Goal: Task Accomplishment & Management: Manage account settings

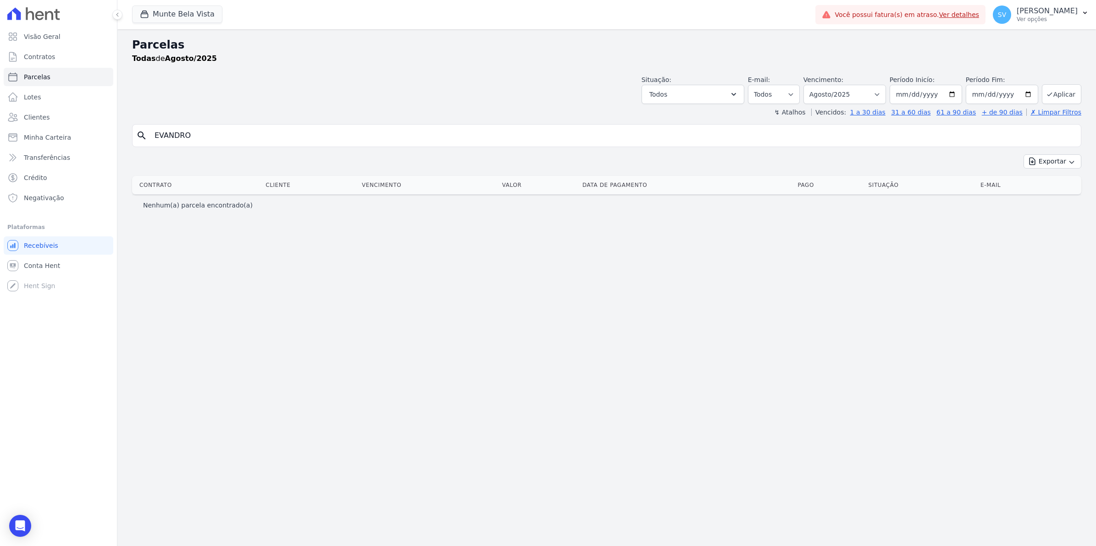
select select
click at [1007, 16] on span "SV" at bounding box center [1001, 15] width 18 height 18
click at [1019, 99] on link "Exportar retornos" at bounding box center [1036, 101] width 117 height 17
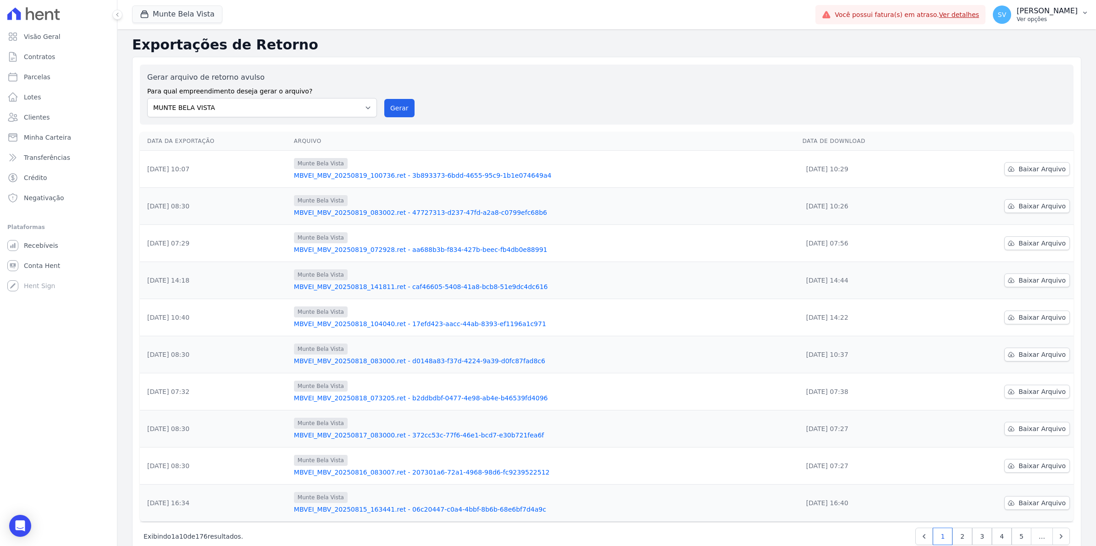
click at [1006, 14] on span "SV" at bounding box center [1001, 14] width 8 height 6
click at [1014, 81] on link "Importar remessas" at bounding box center [1036, 80] width 117 height 17
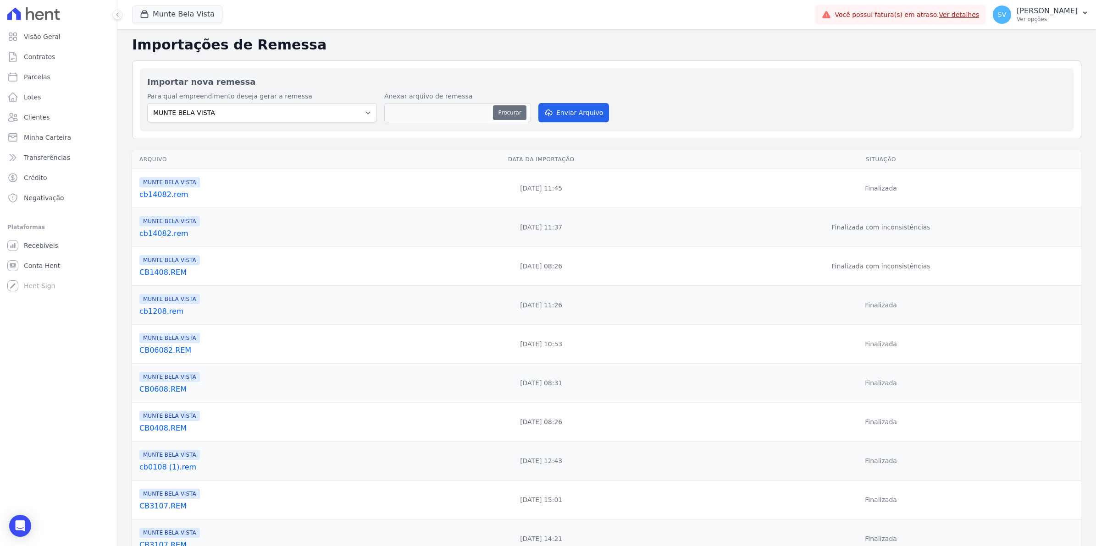
click at [510, 109] on button "Procurar" at bounding box center [509, 112] width 33 height 15
type input "CB1908.REM"
click at [584, 109] on button "Enviar Arquivo" at bounding box center [573, 112] width 71 height 19
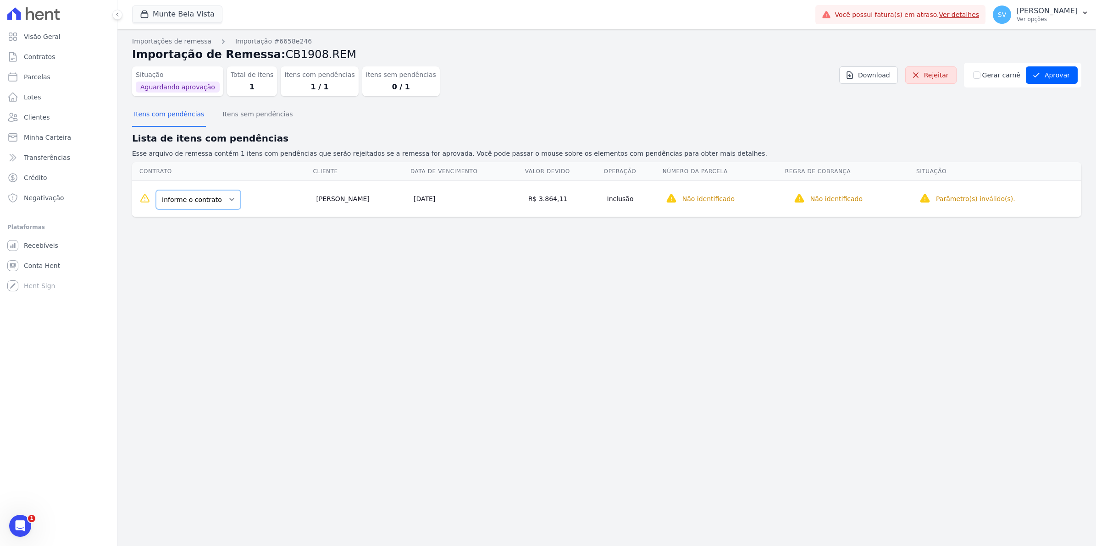
click at [232, 200] on select "Informe o contrato 703 1308" at bounding box center [198, 199] width 85 height 19
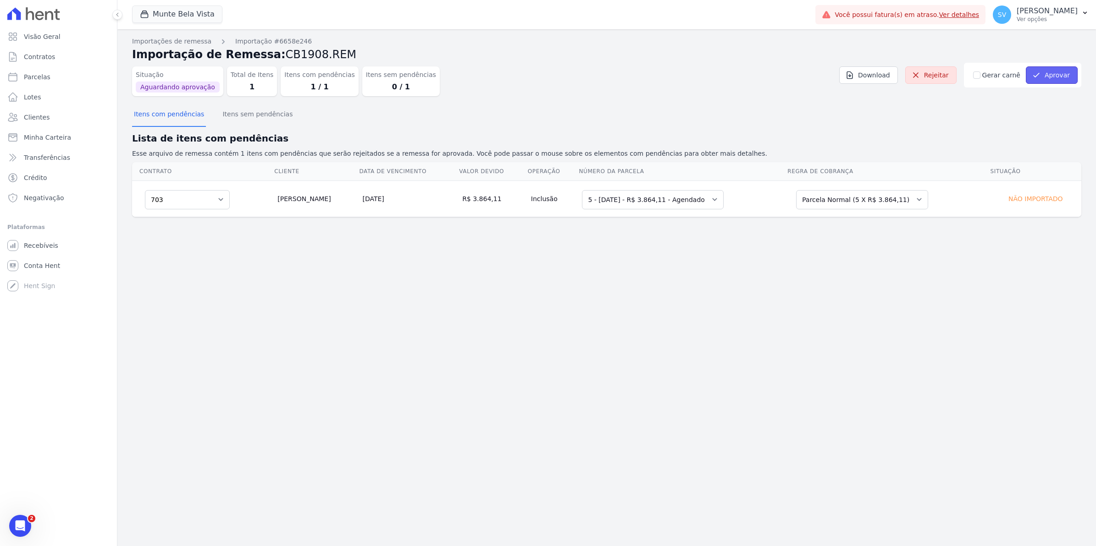
click at [1051, 77] on button "Aprovar" at bounding box center [1051, 74] width 52 height 17
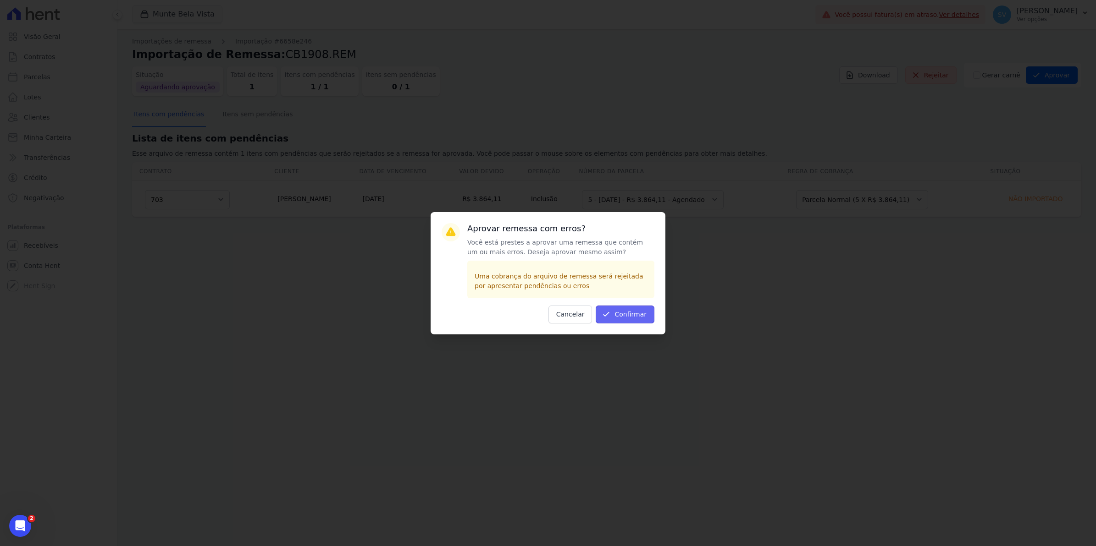
click at [632, 315] on button "Confirmar" at bounding box center [624, 315] width 59 height 18
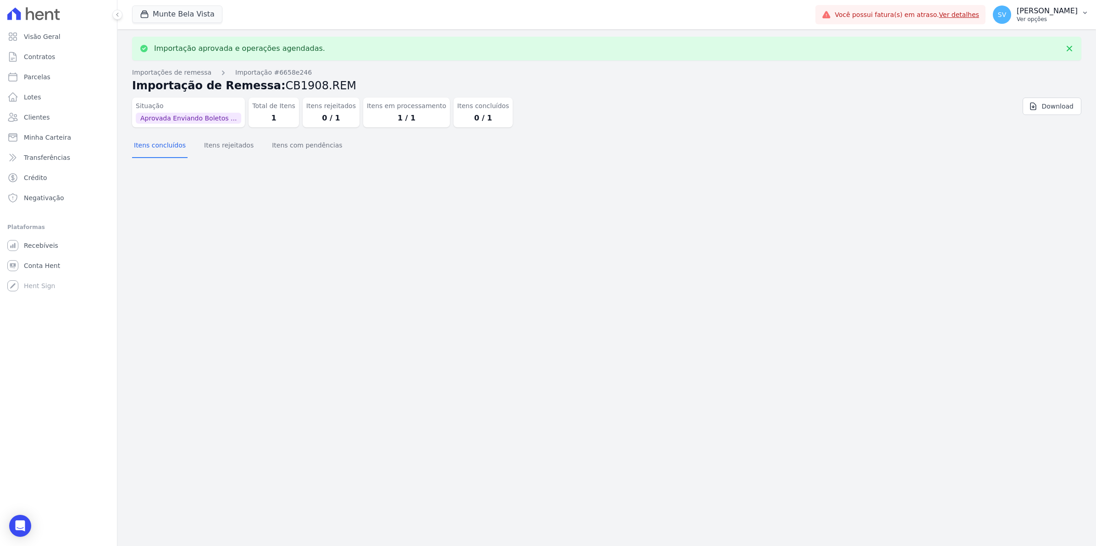
click at [1011, 15] on span "SV" at bounding box center [1001, 15] width 18 height 18
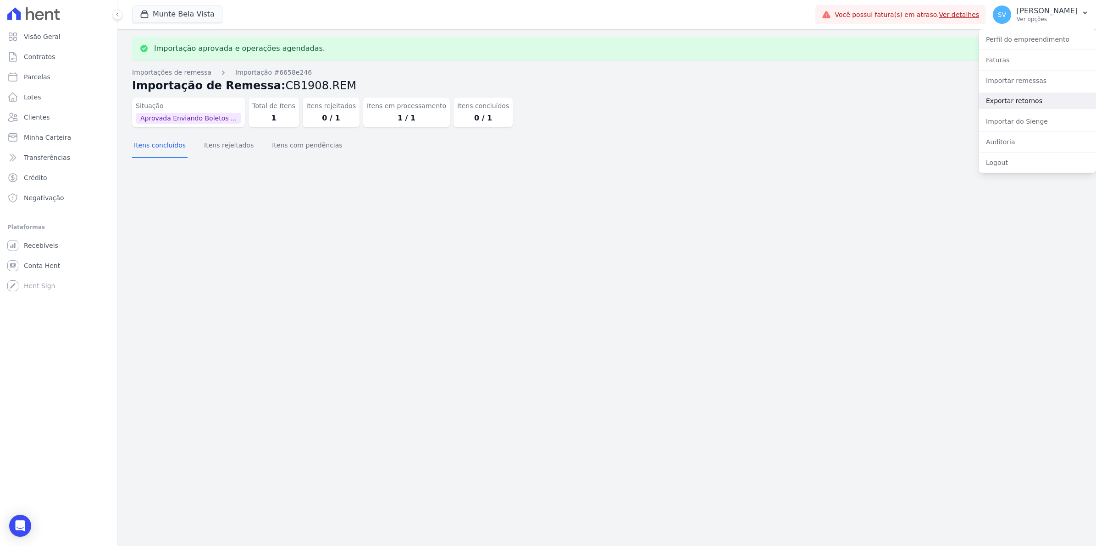
click at [1007, 100] on link "Exportar retornos" at bounding box center [1036, 101] width 117 height 17
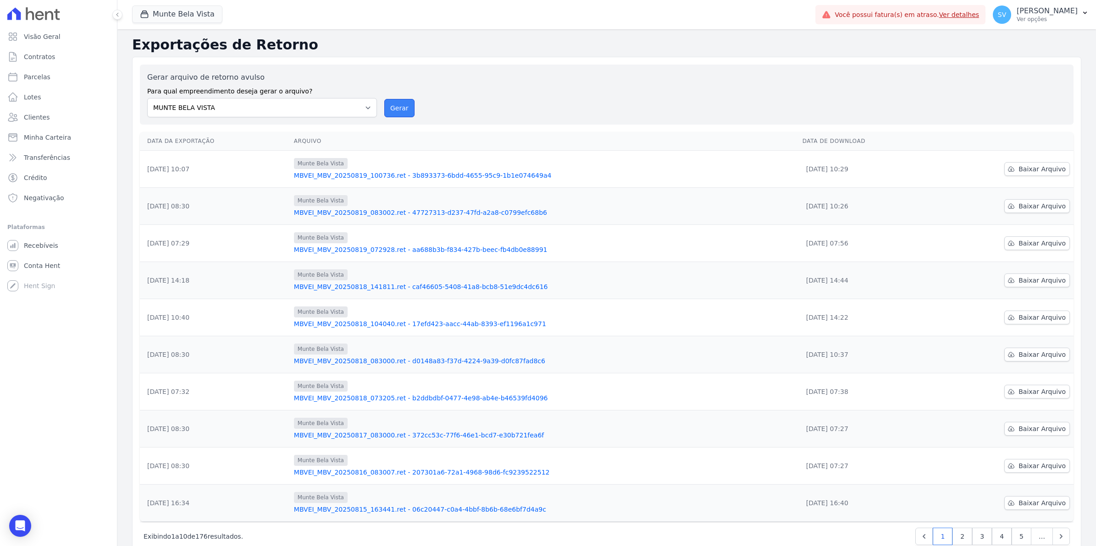
click at [399, 108] on button "Gerar" at bounding box center [399, 108] width 30 height 18
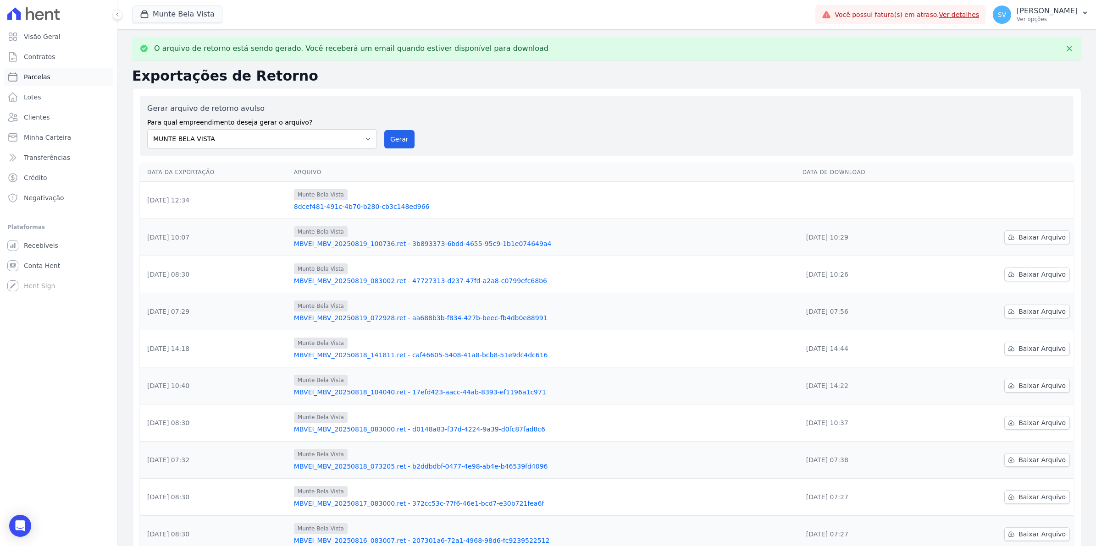
click at [49, 73] on link "Parcelas" at bounding box center [59, 77] width 110 height 18
select select
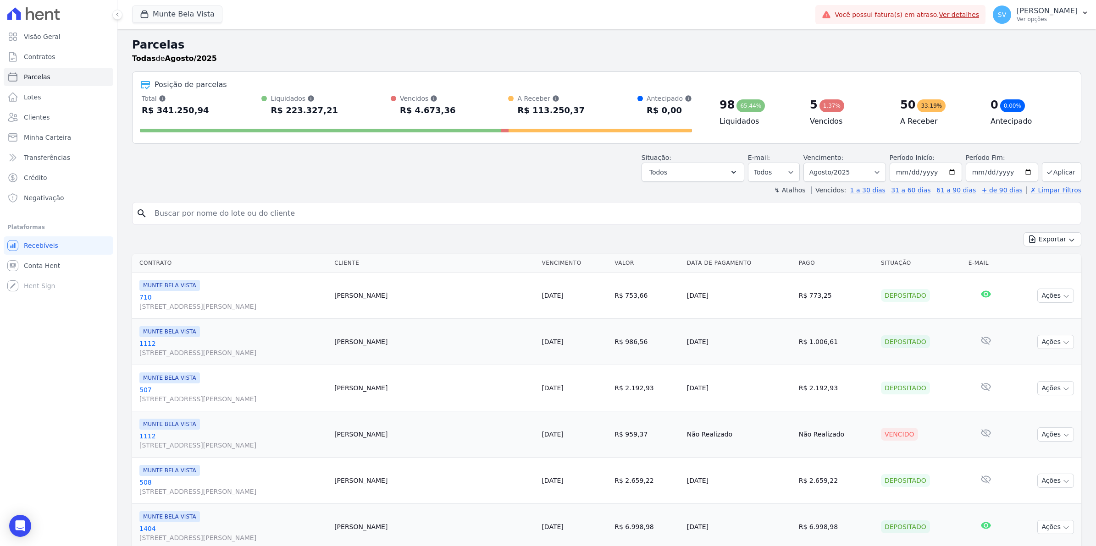
click at [170, 209] on input "search" at bounding box center [613, 213] width 928 height 18
type input "beatriz"
select select
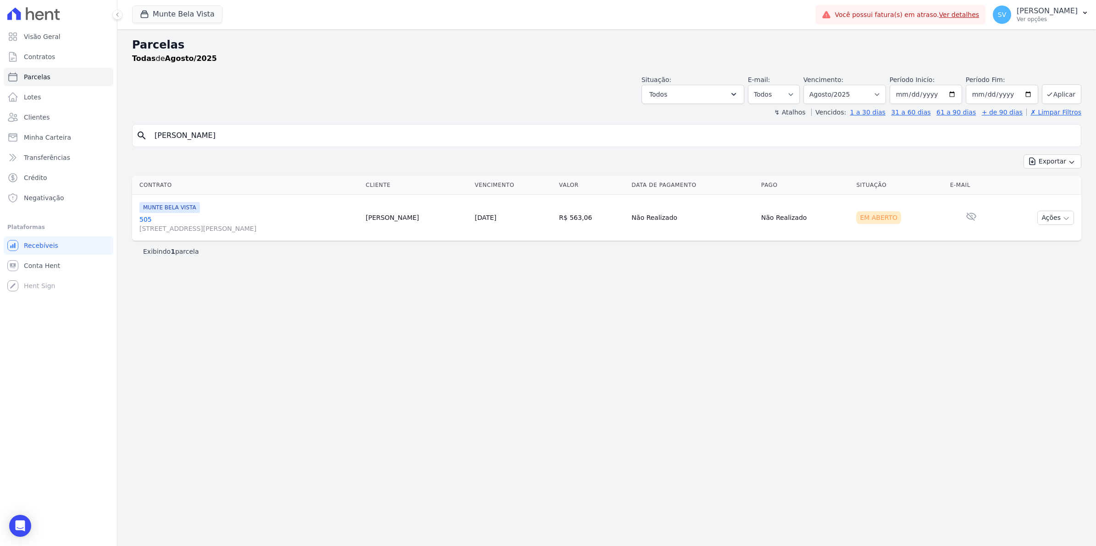
click at [149, 223] on link "505 Avenida Brigadeiro Faria Lima, 1306, 4 andar, Pinheiros" at bounding box center [248, 224] width 219 height 18
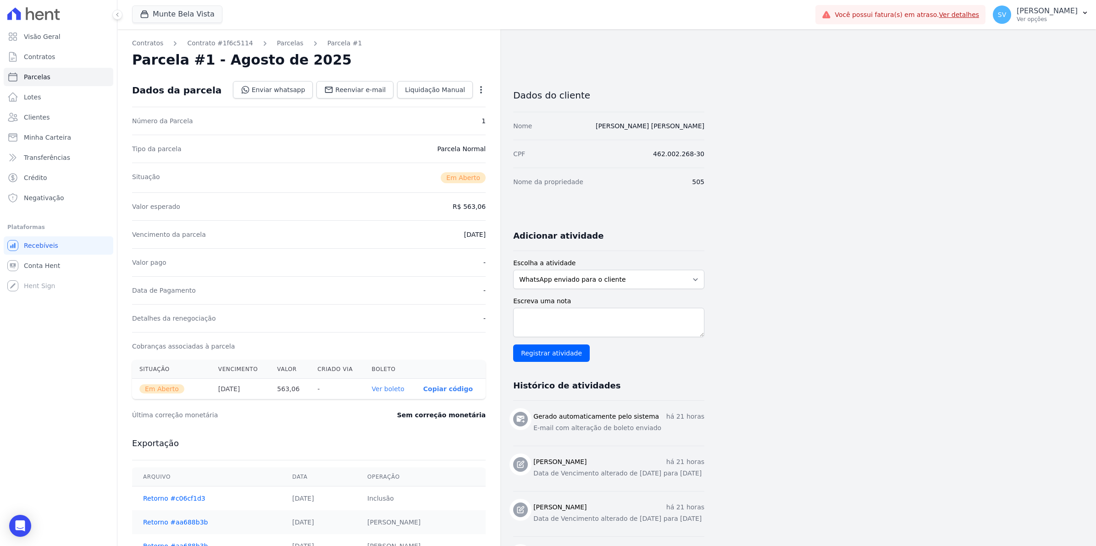
click at [479, 91] on icon "button" at bounding box center [480, 89] width 9 height 9
click at [454, 106] on link "Alterar" at bounding box center [441, 102] width 81 height 17
click at [459, 236] on input "[DATE]" at bounding box center [449, 233] width 72 height 19
type input "2025-08-20"
click at [464, 90] on span "Salvar" at bounding box center [467, 89] width 20 height 9
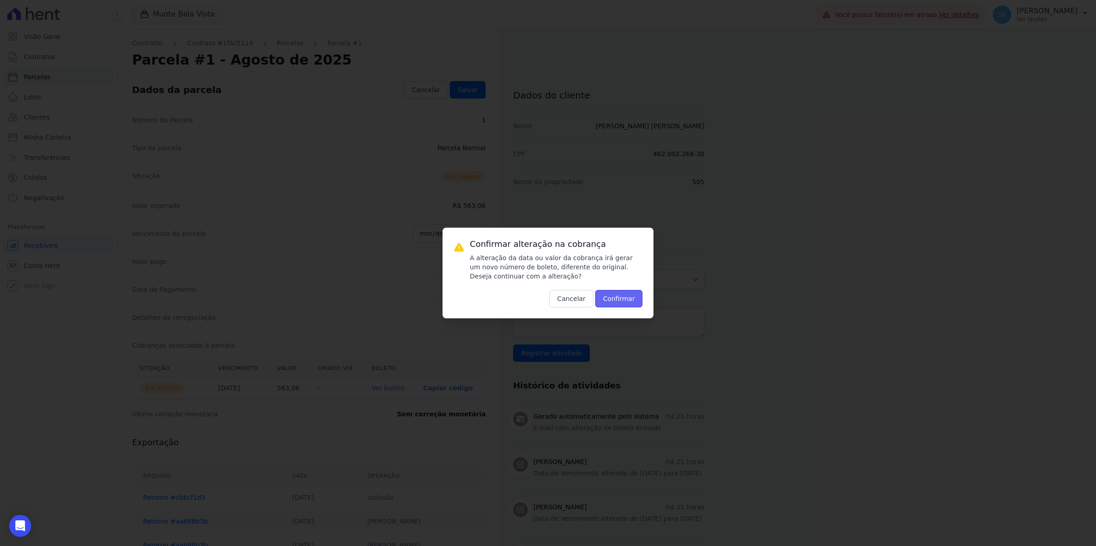
click at [627, 293] on button "Confirmar" at bounding box center [619, 298] width 48 height 17
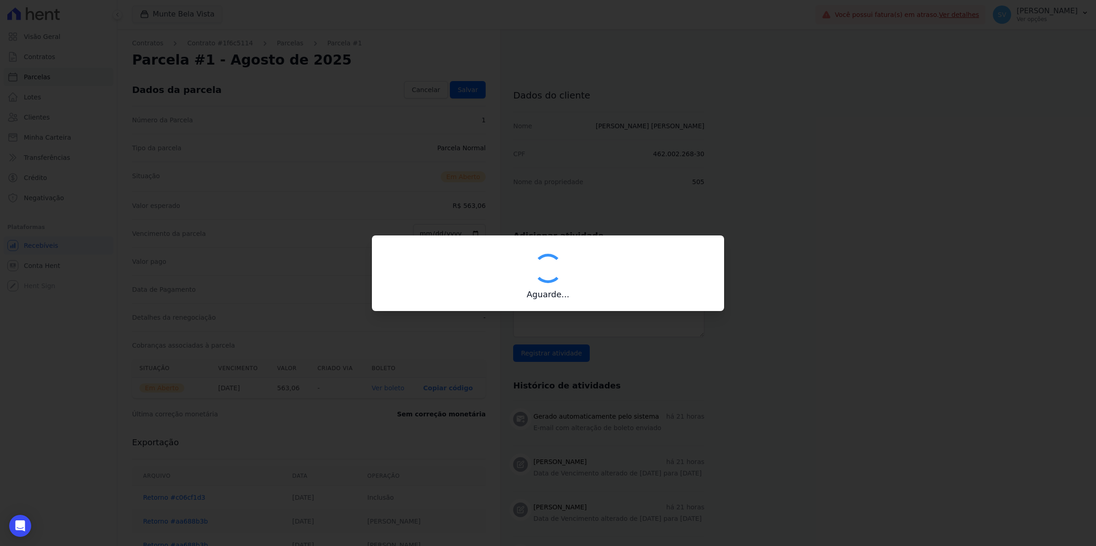
type input "00190000090335103300000635872179811740000056306"
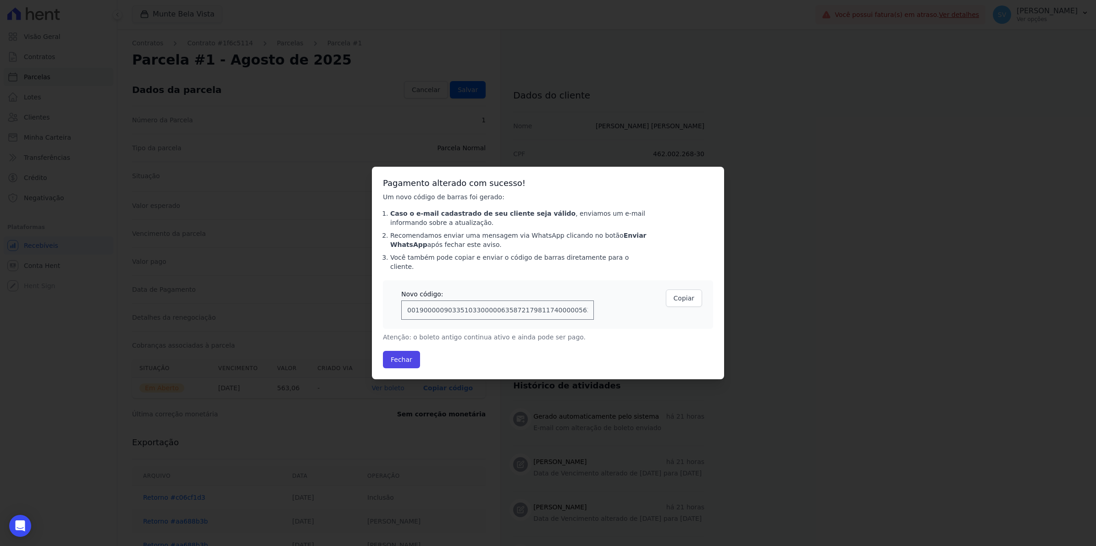
drag, startPoint x: 380, startPoint y: 182, endPoint x: 698, endPoint y: 330, distance: 350.4
click at [698, 330] on div "Pagamento alterado com sucesso! Um novo código de barras foi gerado: Caso o e-m…" at bounding box center [548, 273] width 352 height 213
drag, startPoint x: 698, startPoint y: 330, endPoint x: 867, endPoint y: 301, distance: 172.1
click at [875, 300] on div "Confirmar alteração na cobrança A alteração da data ou valor da cobrança irá ge…" at bounding box center [548, 273] width 1096 height 546
click at [583, 301] on input "00190000090335103300000635872179811740000056306" at bounding box center [497, 310] width 193 height 19
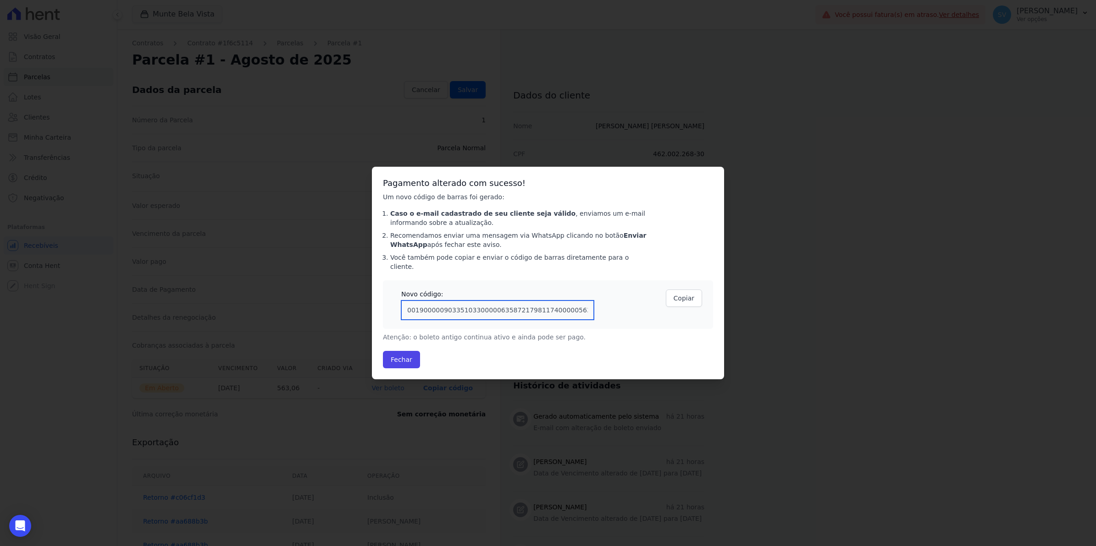
drag, startPoint x: 574, startPoint y: 308, endPoint x: 85, endPoint y: 341, distance: 490.2
click at [85, 341] on div "Confirmar alteração na cobrança A alteração da data ou valor da cobrança irá ge…" at bounding box center [548, 273] width 1096 height 546
click at [404, 355] on button "Fechar" at bounding box center [401, 359] width 37 height 17
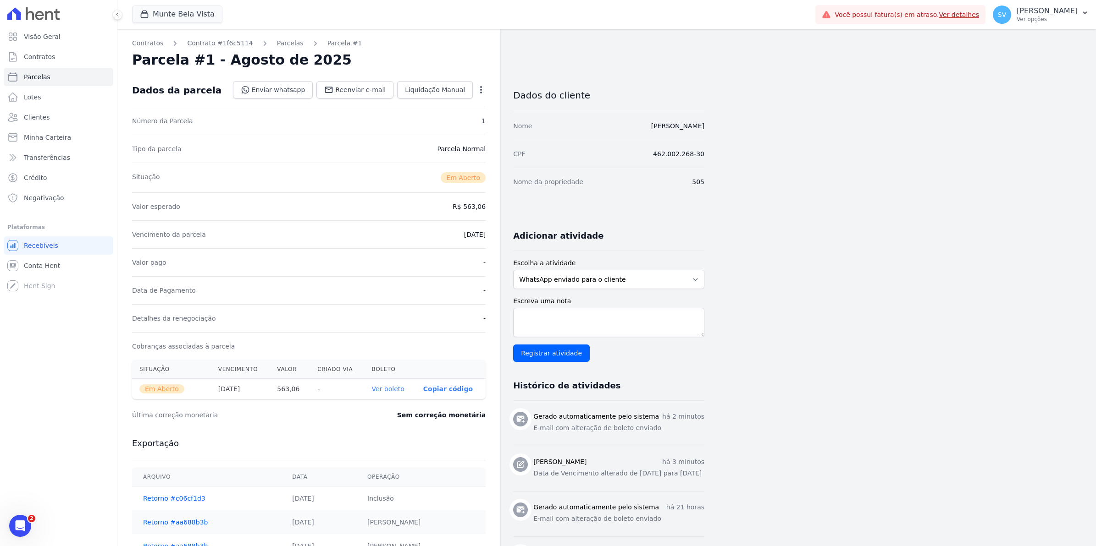
click at [985, 15] on div "Você possui fatura(s) em atraso. Ver detalhes" at bounding box center [900, 14] width 170 height 19
click at [1006, 17] on span "SV" at bounding box center [1001, 14] width 8 height 6
click at [1018, 99] on link "Exportar retornos" at bounding box center [1036, 101] width 117 height 17
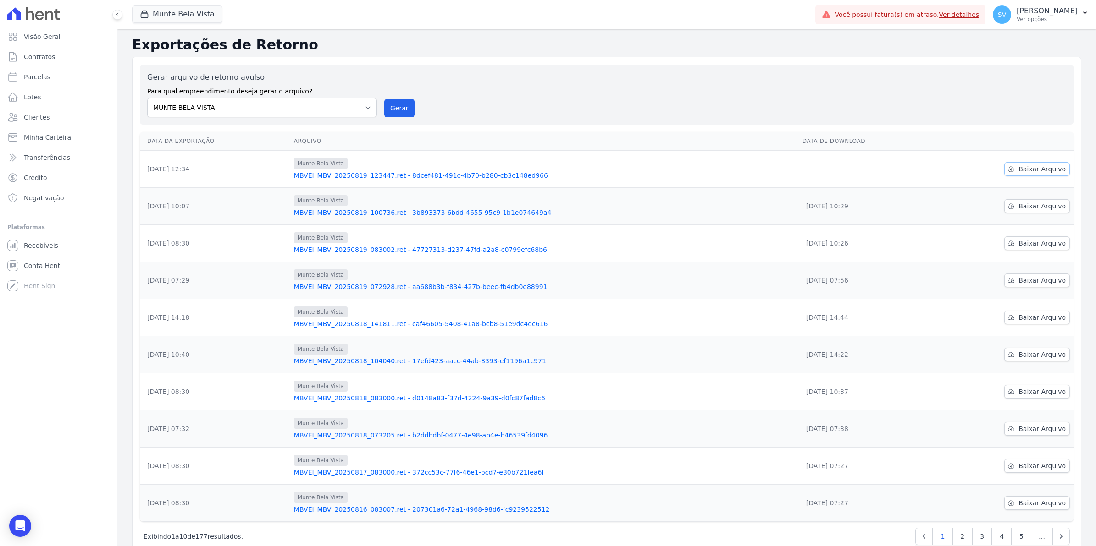
click at [1034, 166] on span "Baixar Arquivo" at bounding box center [1041, 169] width 47 height 9
click at [1044, 169] on span "Baixar Arquivo" at bounding box center [1041, 169] width 47 height 9
click at [545, 109] on div "Gerar arquivo de retorno avulso Para qual empreendimento deseja gerar o arquivo…" at bounding box center [606, 94] width 919 height 45
click at [388, 109] on button "Gerar" at bounding box center [399, 108] width 30 height 18
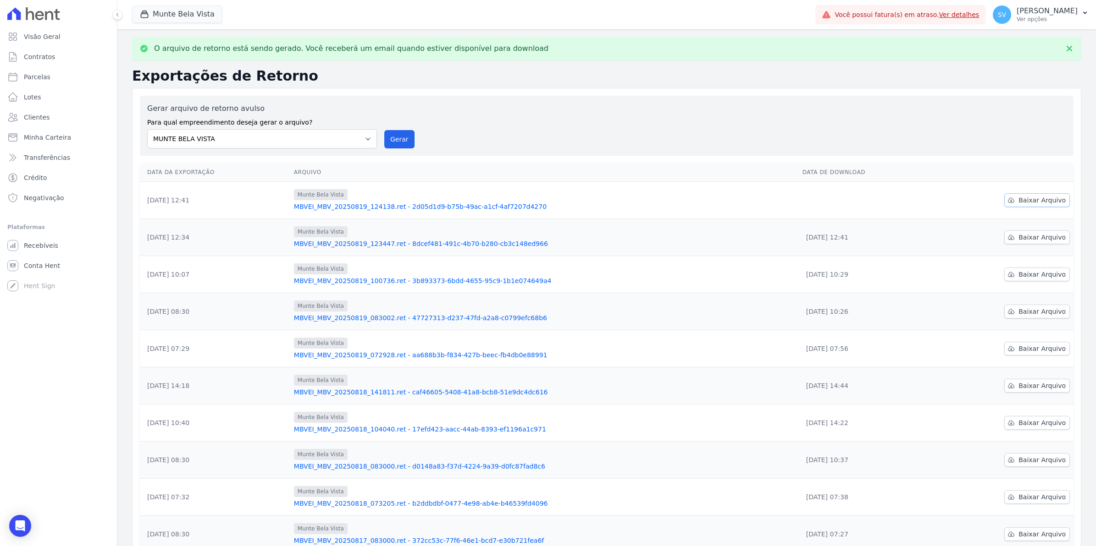
click at [1025, 203] on span "Baixar Arquivo" at bounding box center [1041, 200] width 47 height 9
click at [577, 133] on div "Gerar arquivo de retorno avulso Para qual empreendimento deseja gerar o arquivo…" at bounding box center [606, 125] width 919 height 45
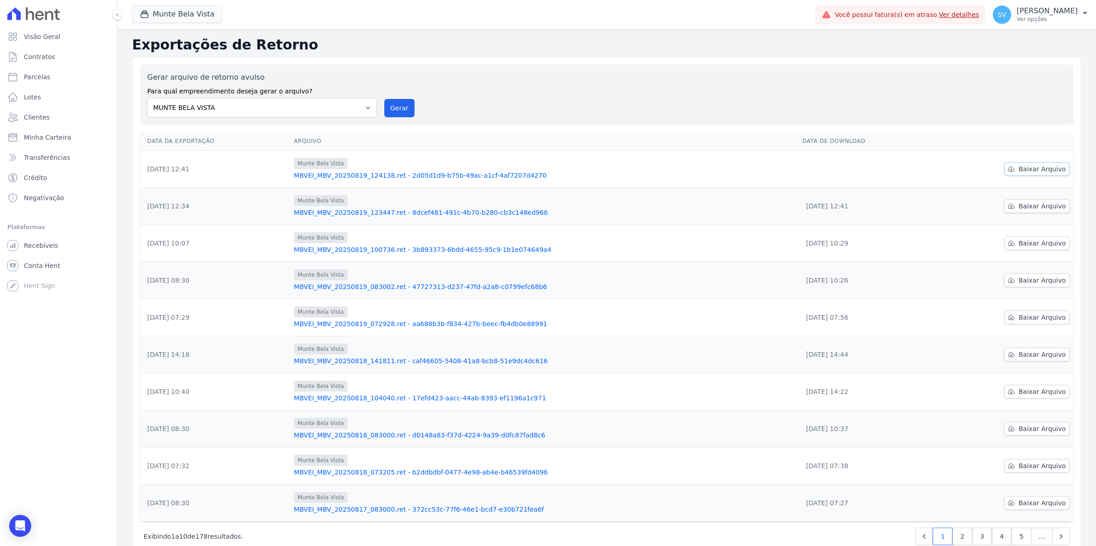
click at [1050, 170] on span "Baixar Arquivo" at bounding box center [1041, 169] width 47 height 9
